Goal: Task Accomplishment & Management: Manage account settings

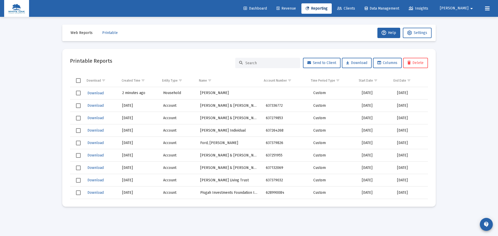
click at [342, 8] on icon at bounding box center [339, 9] width 5 height 4
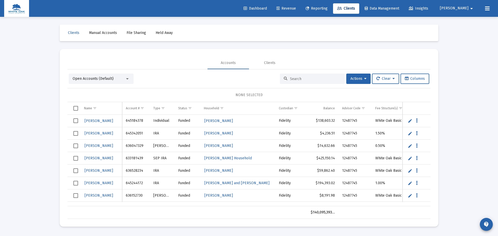
click at [82, 80] on span "Open Accounts (Default)" at bounding box center [93, 78] width 41 height 4
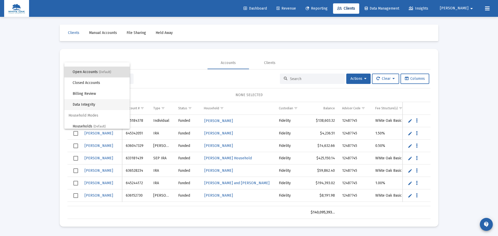
scroll to position [10, 0]
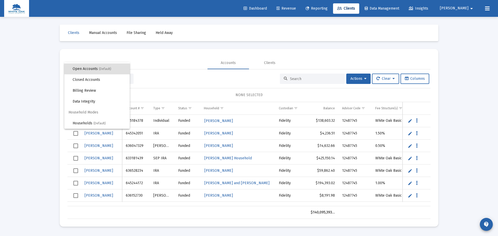
click at [451, 133] on div at bounding box center [249, 118] width 498 height 236
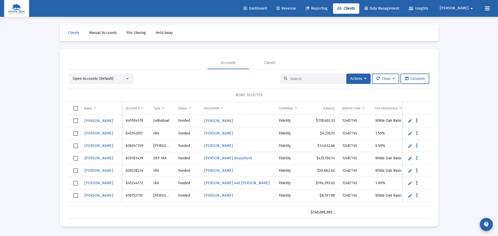
click at [415, 120] on button "Data grid" at bounding box center [416, 120] width 5 height 5
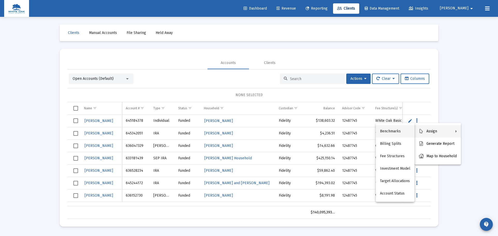
click at [408, 131] on button "Benchmarks" at bounding box center [395, 131] width 39 height 12
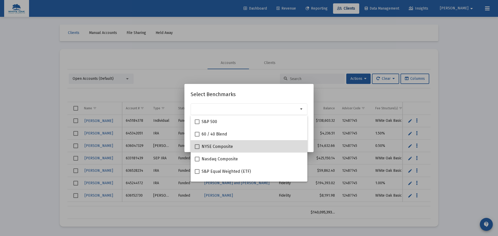
click at [261, 144] on div "NYSE Composite" at bounding box center [249, 146] width 108 height 12
checkbox input "true"
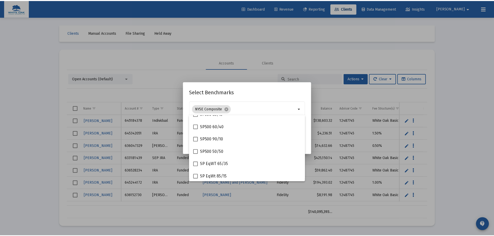
scroll to position [78, 0]
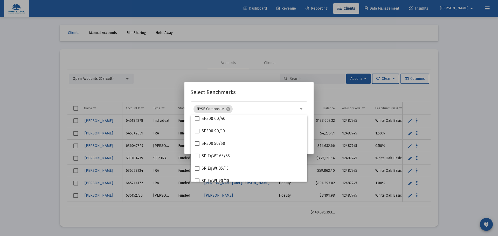
click at [312, 130] on mat-dialog-content "NYSE Composite cancel arrow_drop_down Assigns benchmark to 1 selected account /…" at bounding box center [248, 118] width 129 height 34
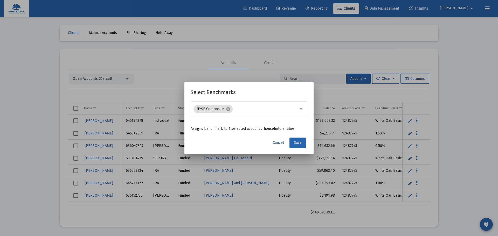
click at [293, 141] on button "Save" at bounding box center [297, 143] width 17 height 10
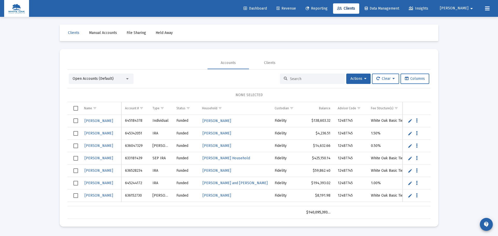
click at [296, 9] on span "Revenue" at bounding box center [285, 8] width 19 height 4
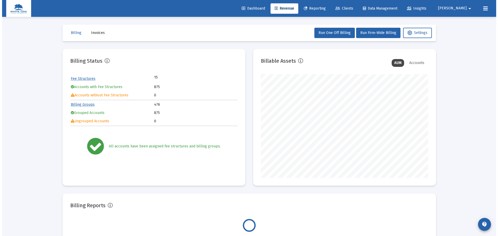
scroll to position [104, 167]
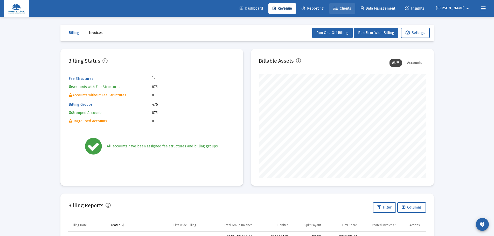
click at [351, 10] on span "Clients" at bounding box center [342, 8] width 18 height 4
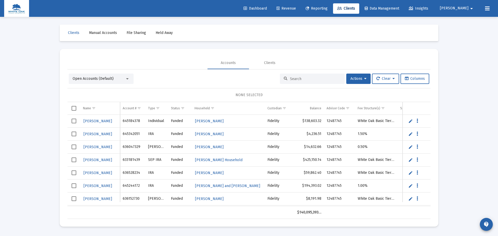
click at [323, 81] on div at bounding box center [312, 79] width 65 height 10
click at [298, 78] on input at bounding box center [315, 79] width 51 height 4
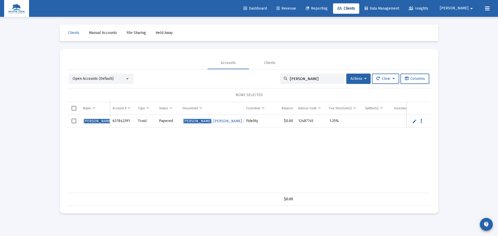
type input "[PERSON_NAME]"
